Goal: Task Accomplishment & Management: Use online tool/utility

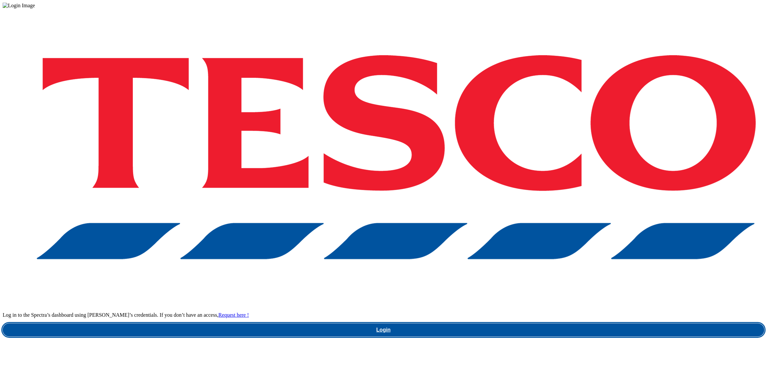
click at [579, 323] on link "Login" at bounding box center [384, 329] width 762 height 13
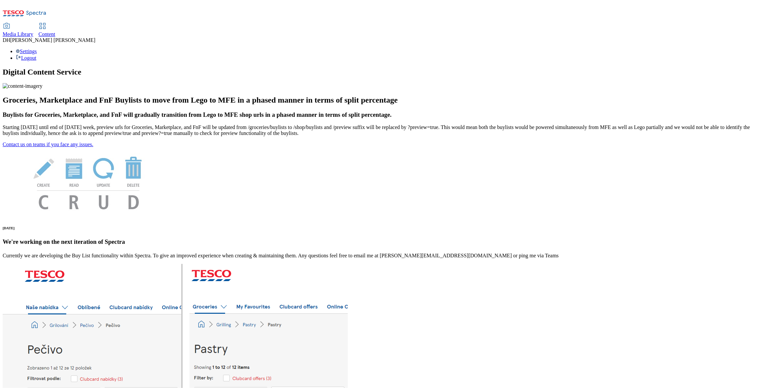
click at [55, 31] on span "Content" at bounding box center [47, 34] width 17 height 6
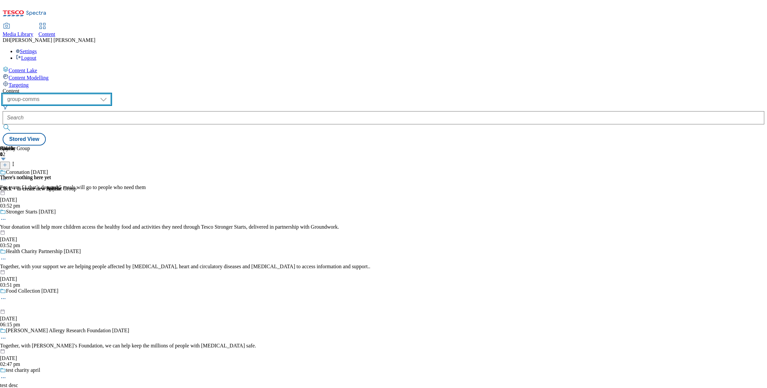
click at [111, 94] on select "dotcom-cz dotcom-hu dotcom-sk fnf-uk ghs-roi ghs-uk group-comms ighs-cz ighs-hu…" at bounding box center [57, 99] width 108 height 11
select select "ghs-uk"
click at [86, 94] on select "dotcom-cz dotcom-hu dotcom-sk fnf-uk ghs-roi ghs-uk group-comms ighs-cz ighs-hu…" at bounding box center [57, 99] width 108 height 11
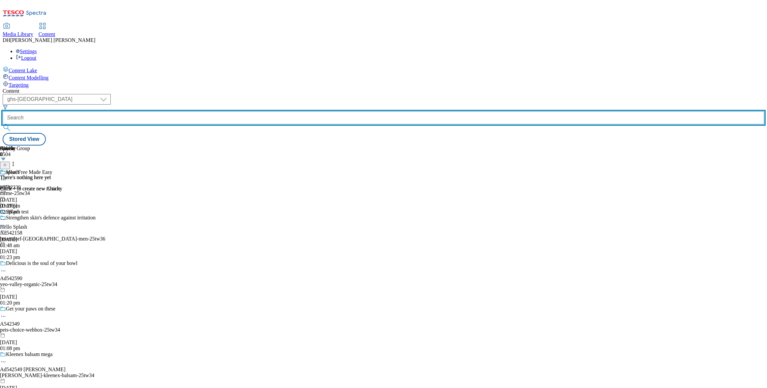
click at [192, 111] on input "text" at bounding box center [384, 117] width 762 height 13
paste input "halloween-top-picks"
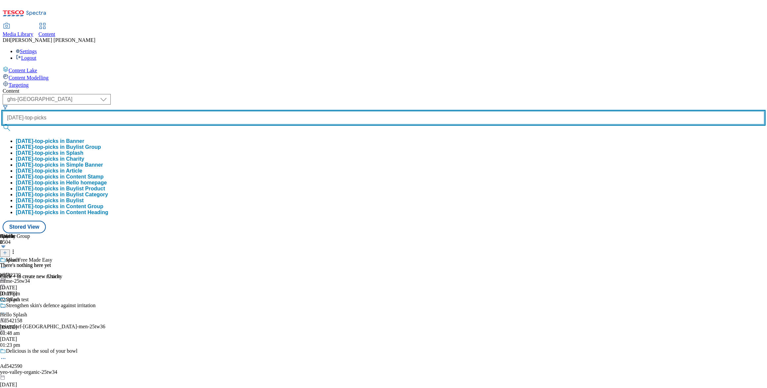
type input "halloween-top-picks"
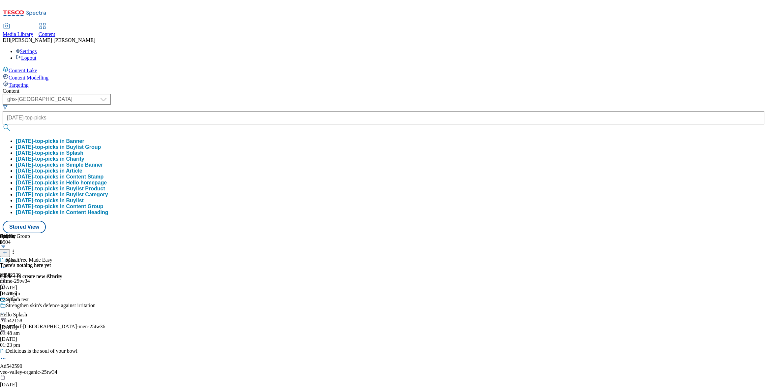
click at [84, 203] on button "halloween-top-picks in Buylist" at bounding box center [50, 201] width 68 height 6
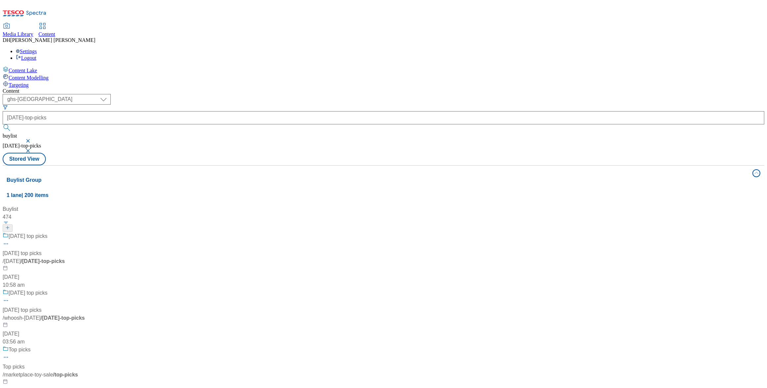
click at [85, 232] on div "Halloween top picks" at bounding box center [44, 240] width 82 height 17
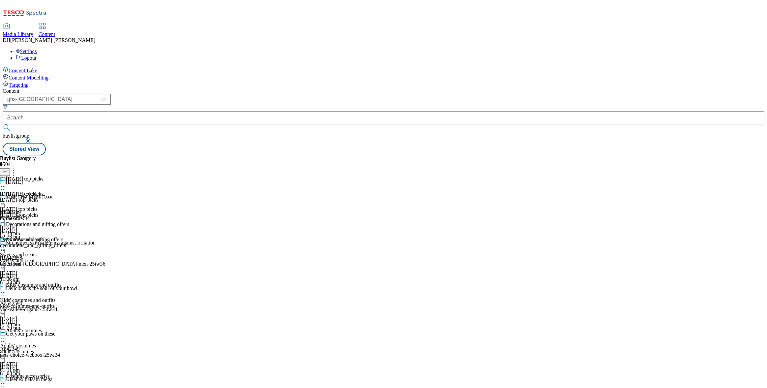
click at [69, 221] on div "Decorations and gifting offers" at bounding box center [34, 228] width 69 height 15
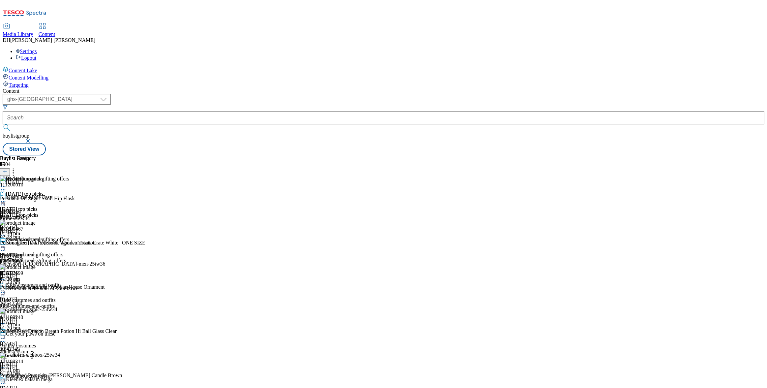
click at [7, 244] on icon at bounding box center [3, 247] width 7 height 7
click at [645, 155] on div "Buylist Group 6504 Halloween Meat Free Made Easy ad542339 mfme-25tw34 10 Oct 20…" at bounding box center [384, 155] width 762 height 0
click at [754, 48] on div "Settings Logout" at bounding box center [384, 54] width 762 height 13
click at [630, 155] on div "Buylist Group 6504 Halloween Meat Free Made Easy ad542339 mfme-25tw34 10 Oct 20…" at bounding box center [384, 155] width 762 height 0
click at [4, 247] on circle at bounding box center [3, 247] width 1 height 1
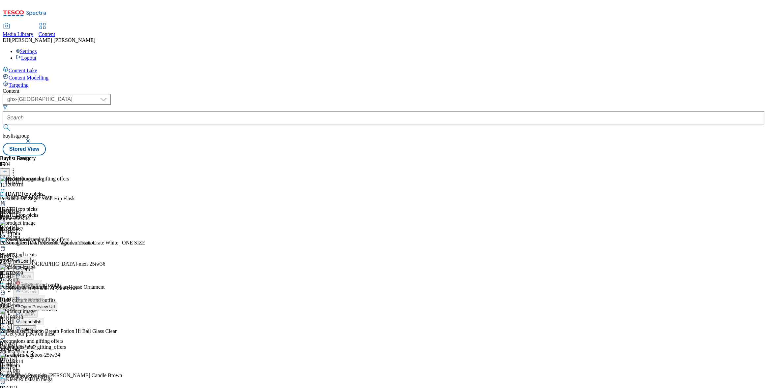
click at [28, 259] on span "Edit" at bounding box center [24, 261] width 8 height 5
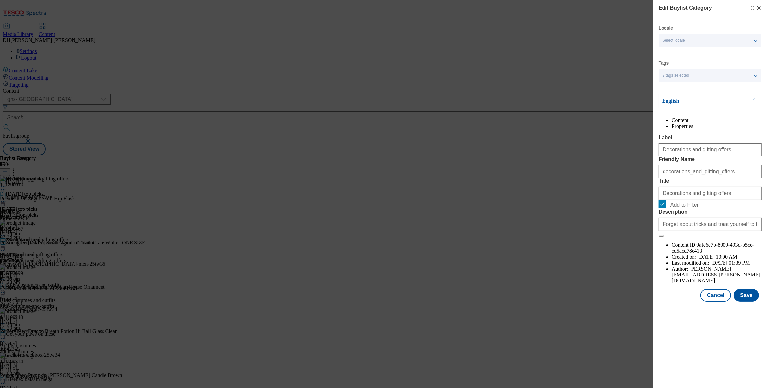
click at [734, 129] on li "Properties" at bounding box center [717, 126] width 90 height 6
click at [712, 289] on button "Cancel" at bounding box center [716, 295] width 30 height 13
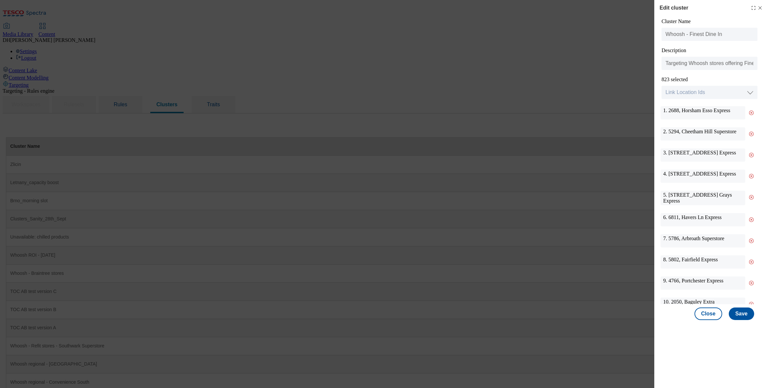
scroll to position [762, 0]
